Goal: Transaction & Acquisition: Purchase product/service

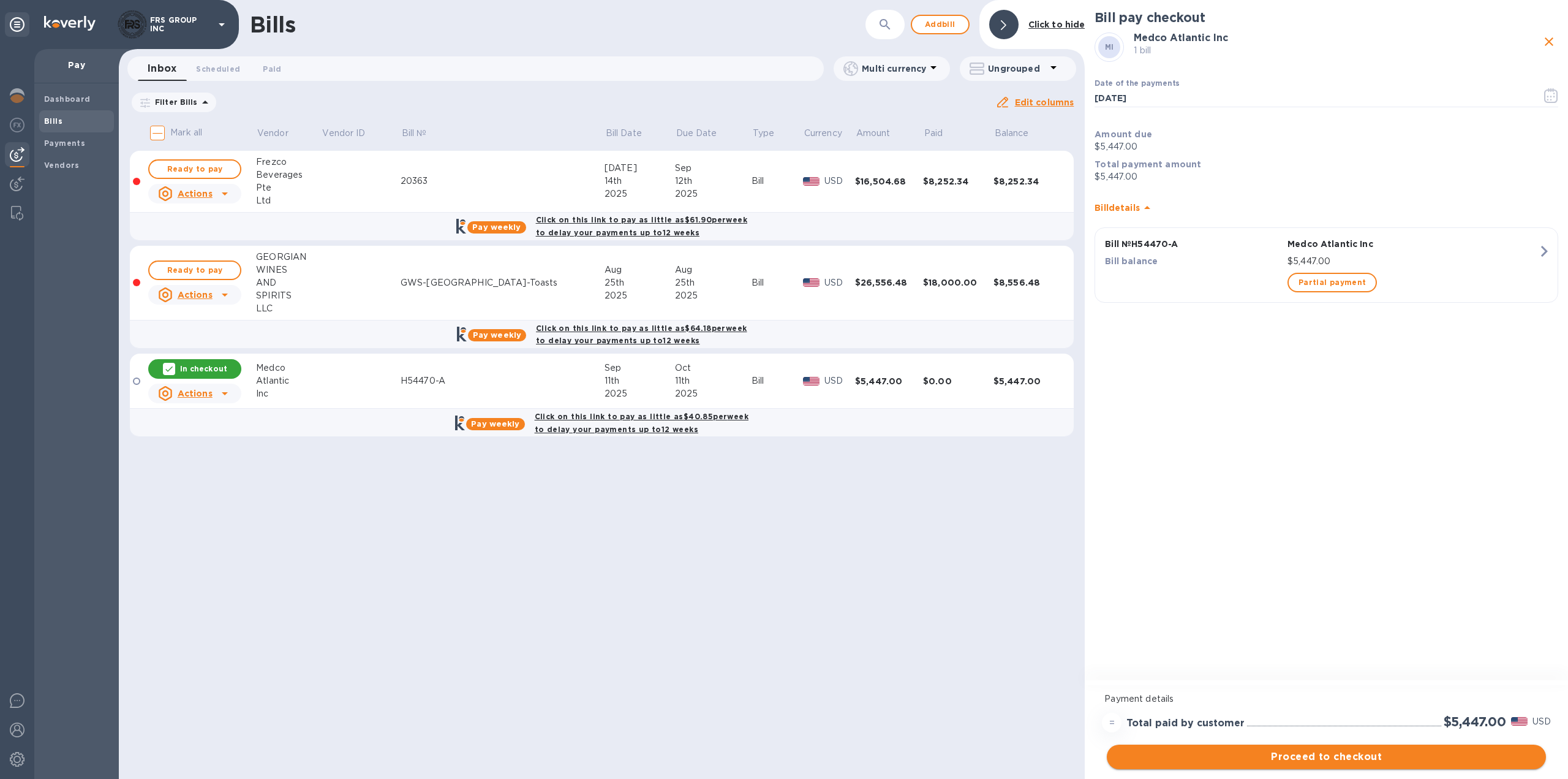
click at [1333, 756] on span "Proceed to checkout" at bounding box center [1326, 756] width 419 height 15
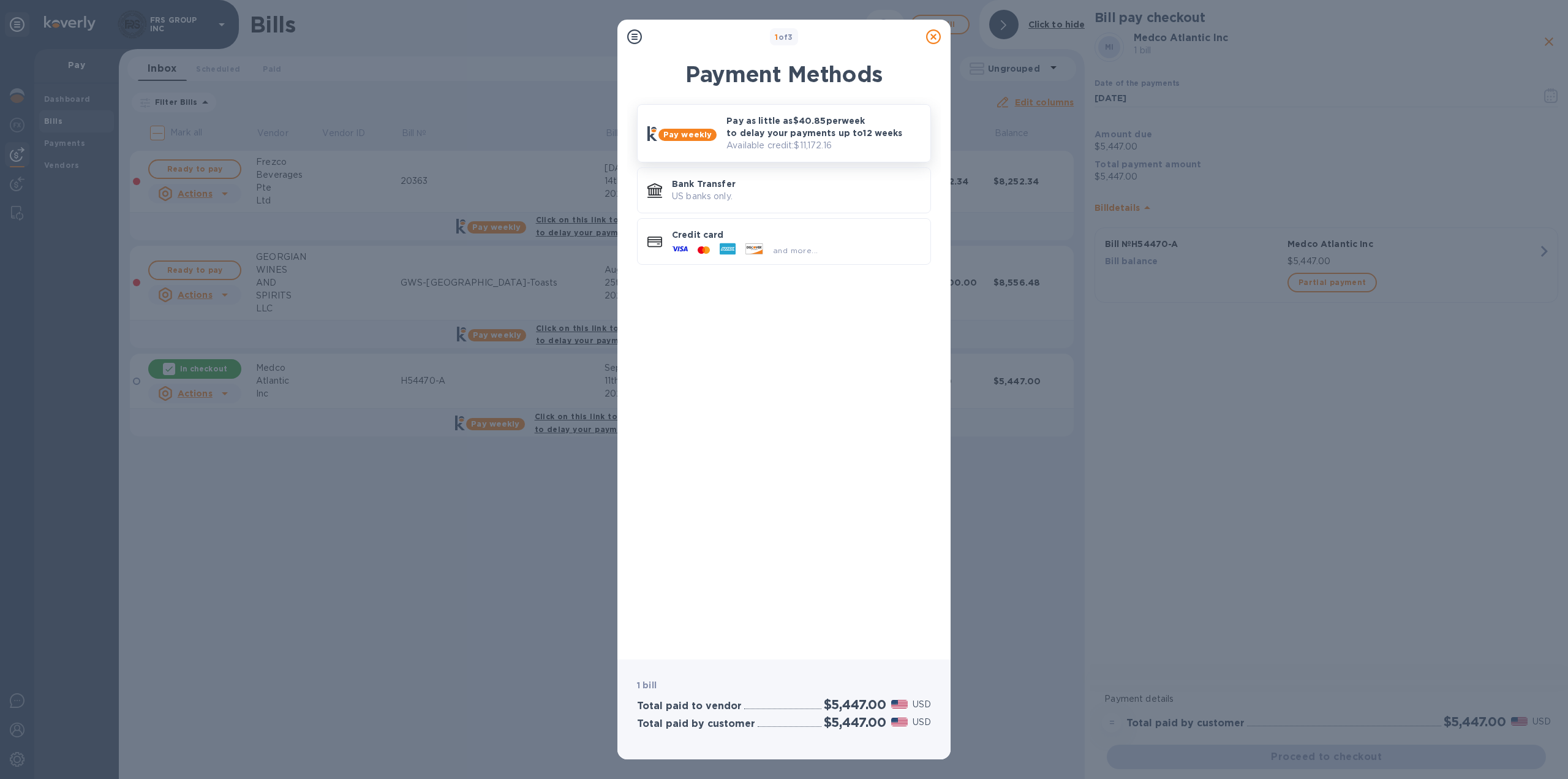
click at [789, 131] on p "Pay as little as $40.85 per week to delay your payments up to 12 weeks" at bounding box center [823, 127] width 194 height 25
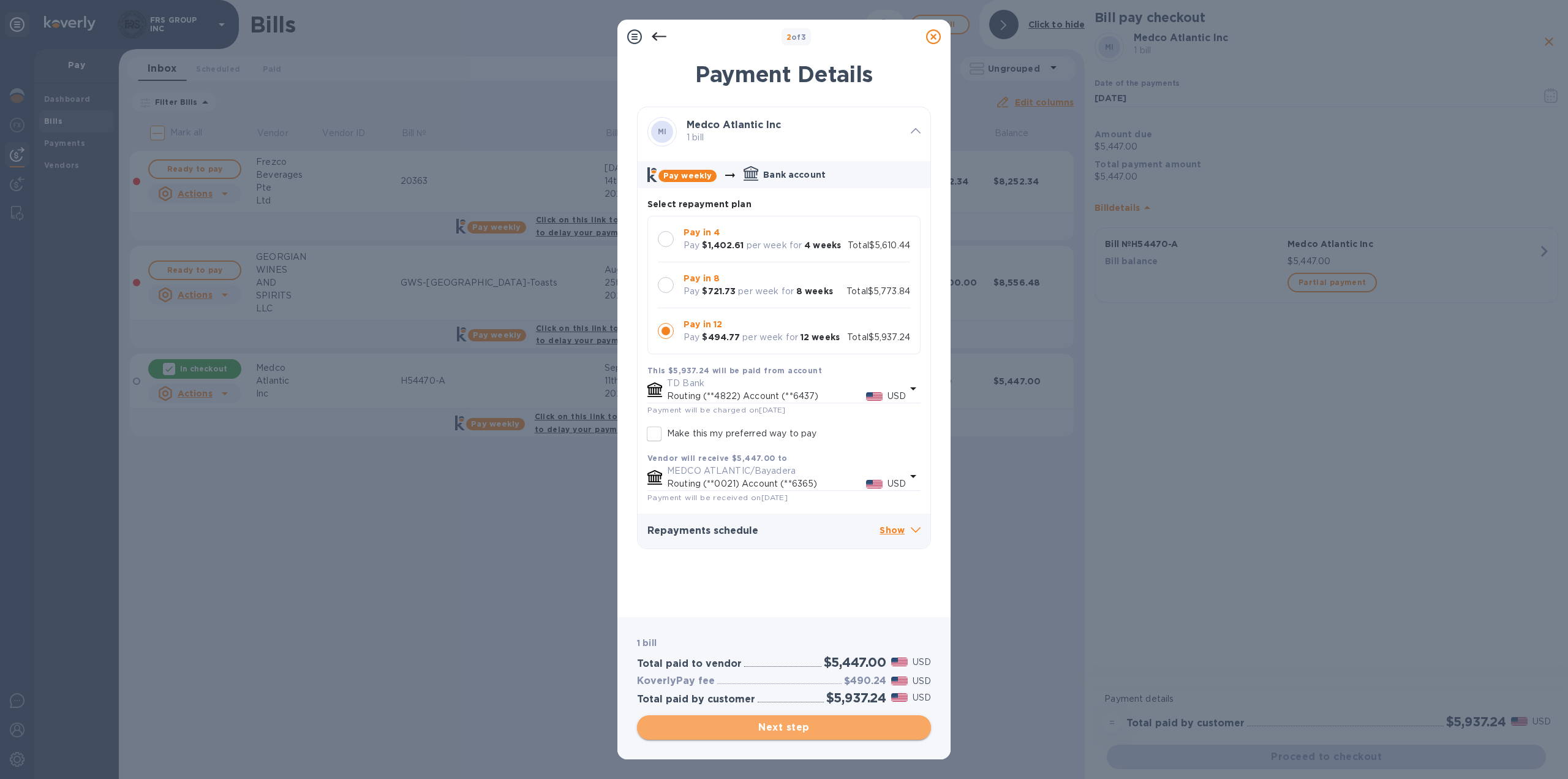
click at [797, 728] on span "Next step" at bounding box center [784, 727] width 275 height 15
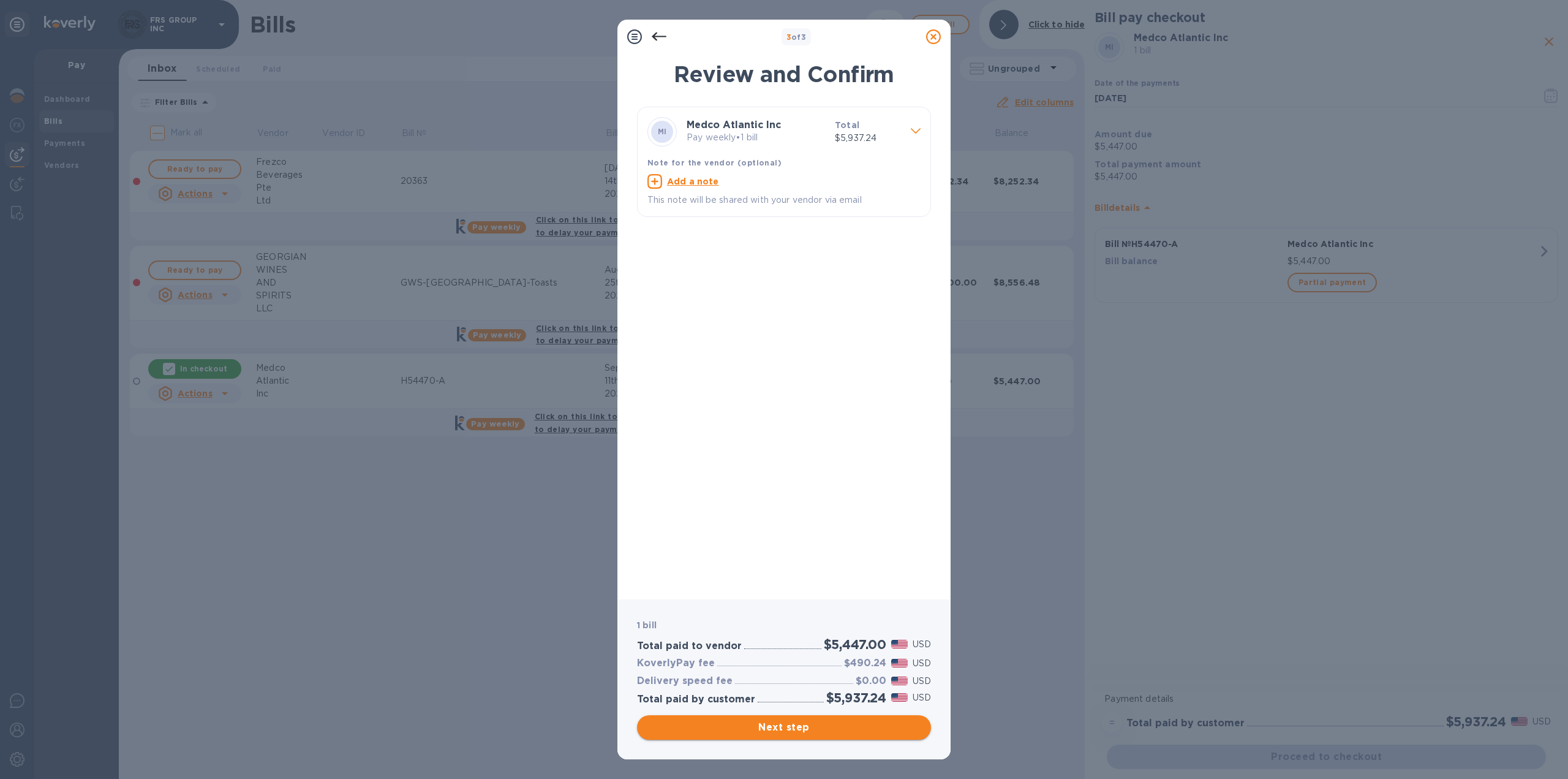
click at [793, 729] on span "Next step" at bounding box center [784, 727] width 275 height 15
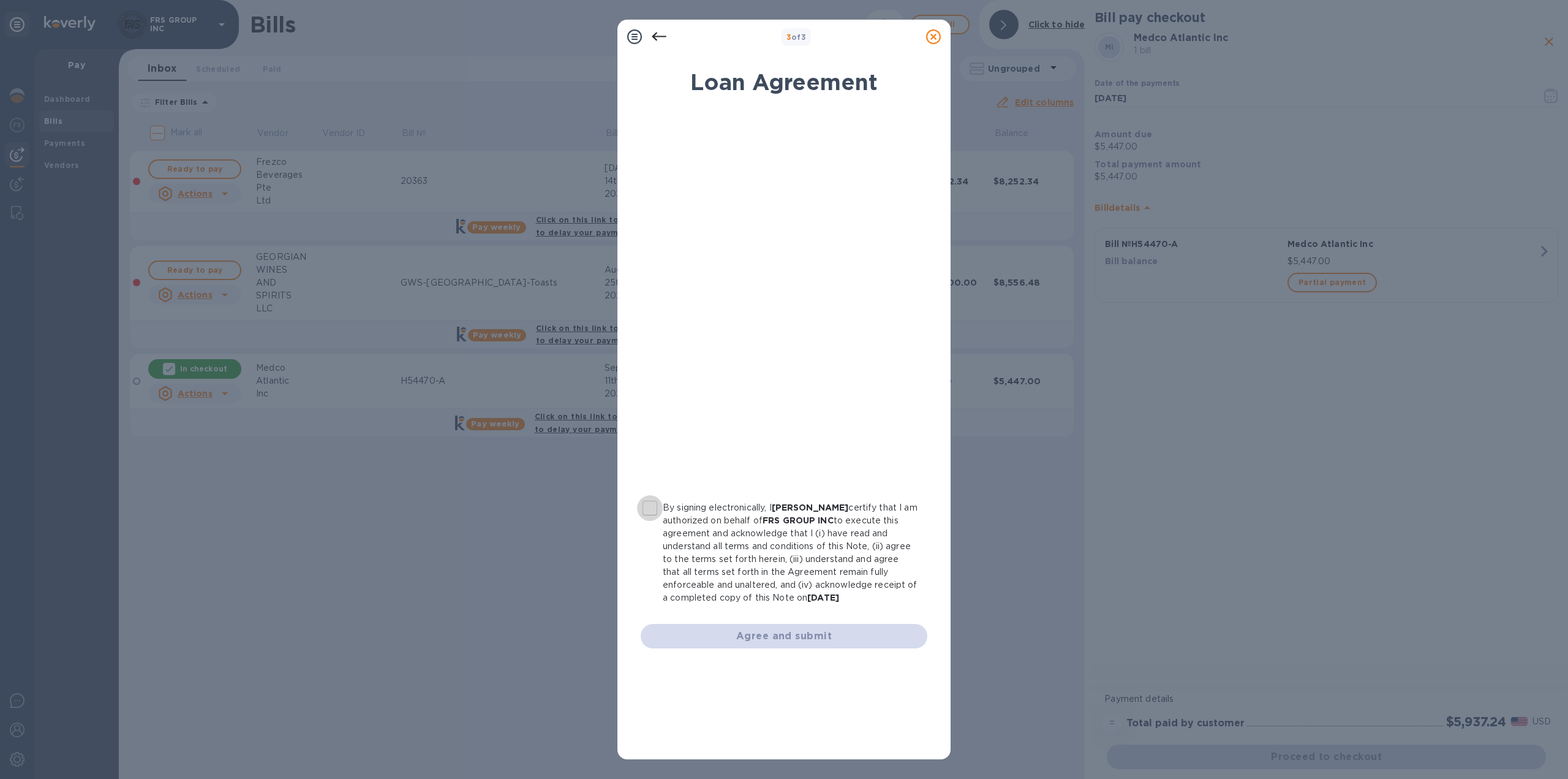
click at [649, 511] on input "By signing electronically, I [PERSON_NAME] certify that I am authorized on beha…" at bounding box center [649, 507] width 25 height 25
checkbox input "true"
click at [798, 635] on span "Agree and submit" at bounding box center [784, 636] width 267 height 15
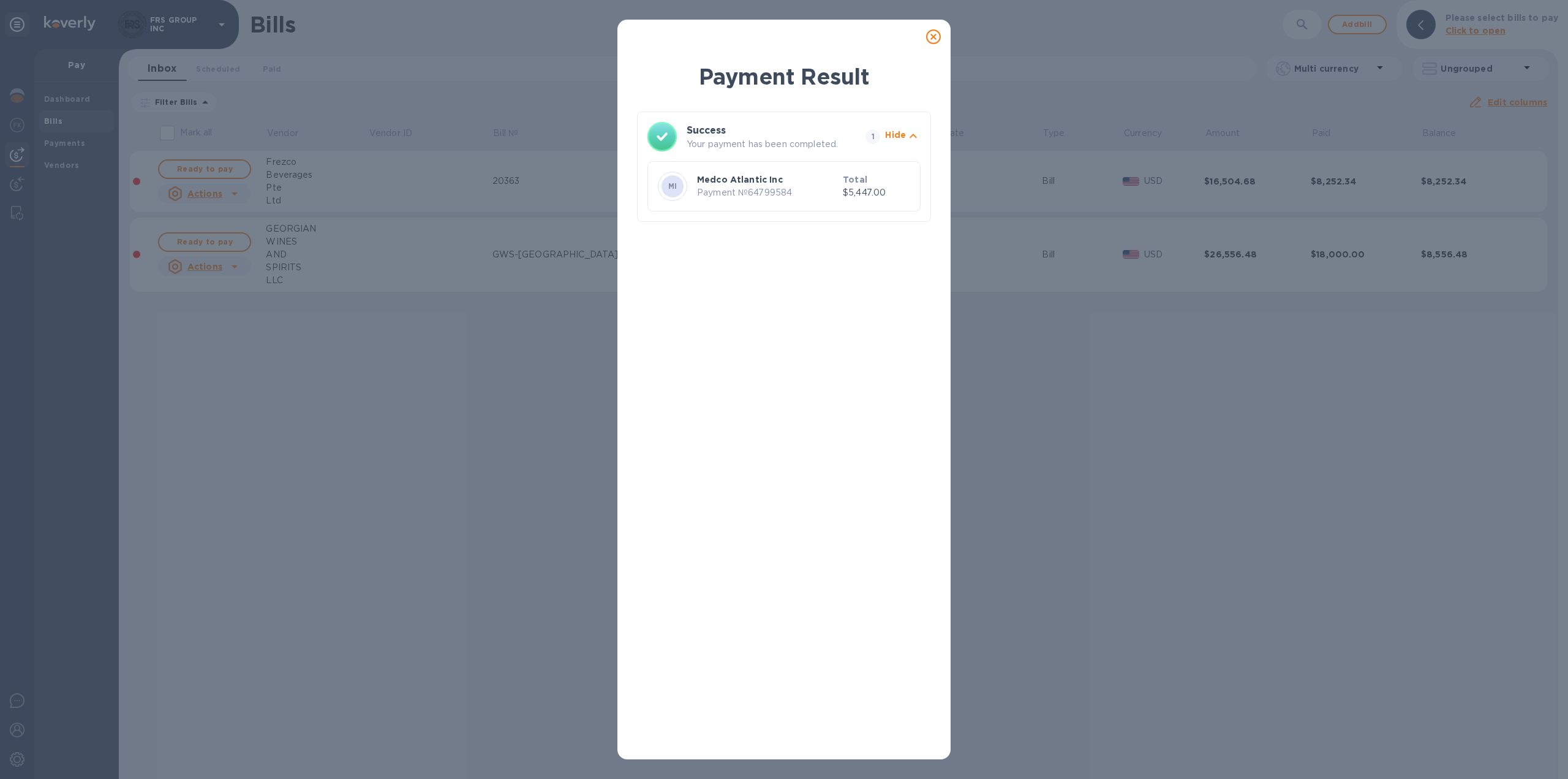
click at [934, 41] on icon at bounding box center [934, 37] width 15 height 15
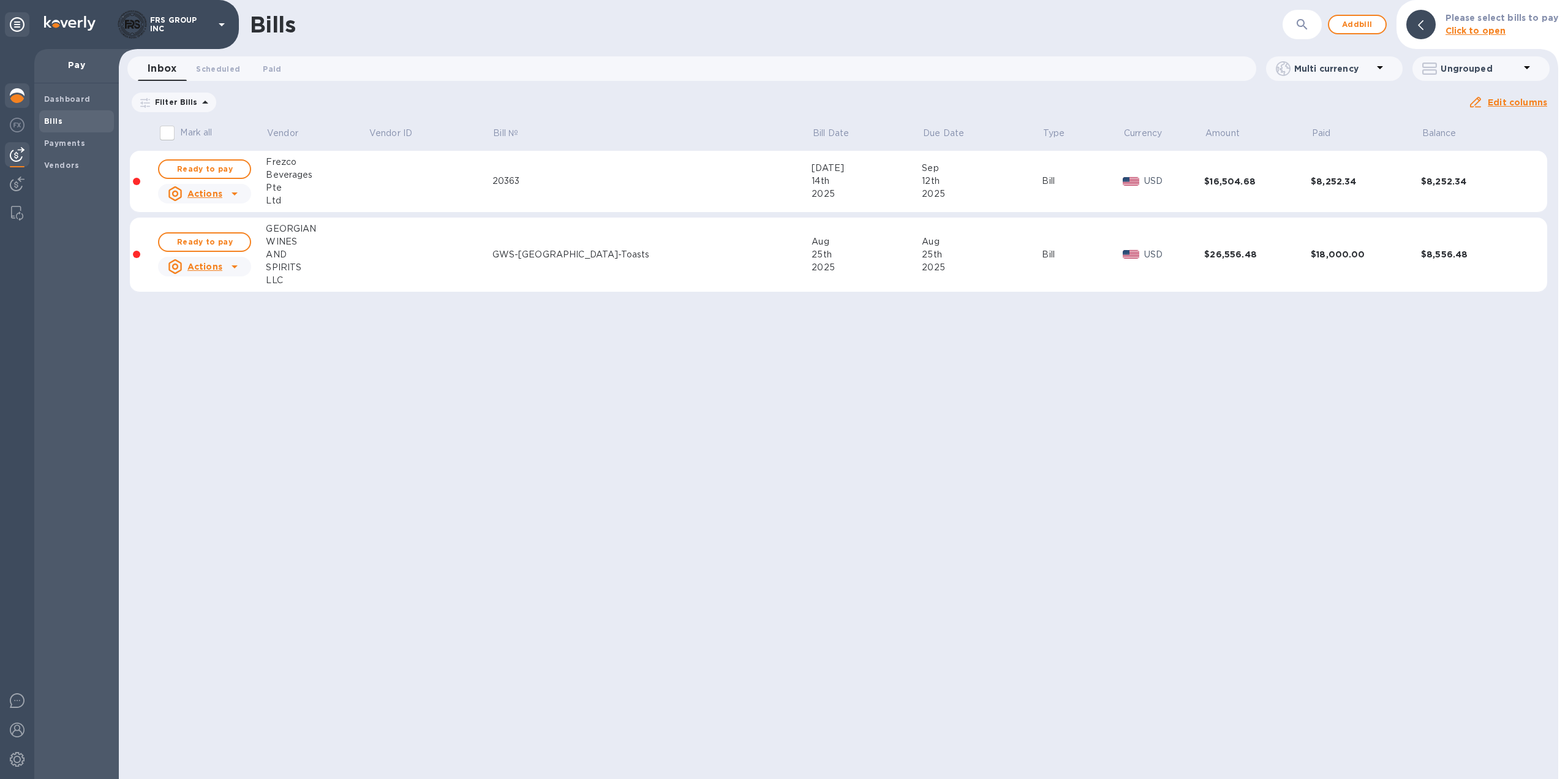
click at [20, 96] on img at bounding box center [17, 95] width 15 height 15
